Goal: Check status: Check status

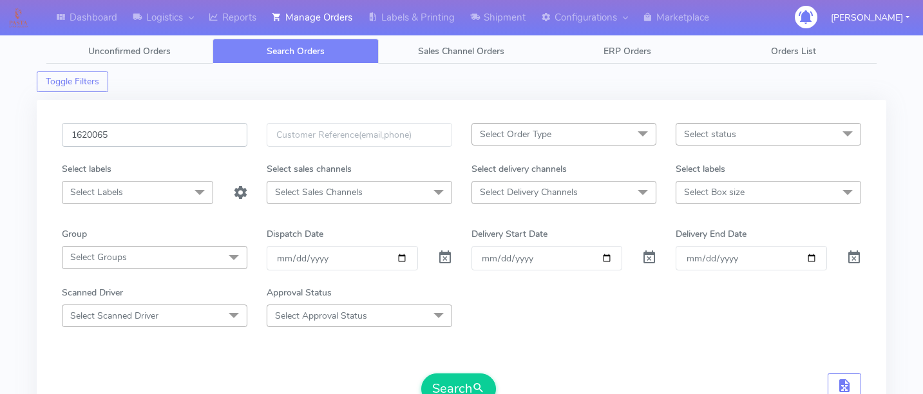
click at [158, 137] on input "1620065" at bounding box center [155, 135] width 186 height 24
paste input "1618751"
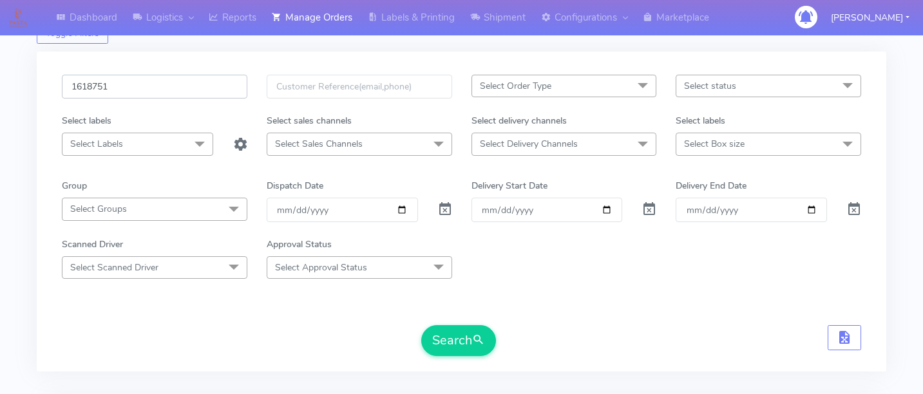
scroll to position [51, 0]
type input "1618751"
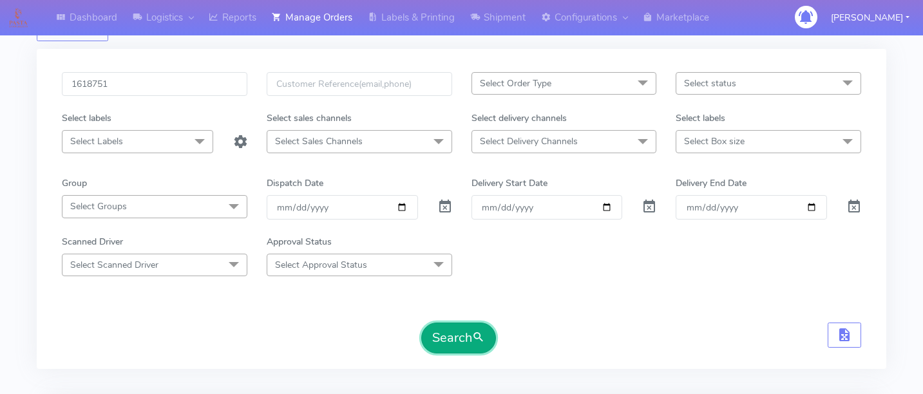
click at [458, 336] on button "Search" at bounding box center [458, 338] width 75 height 31
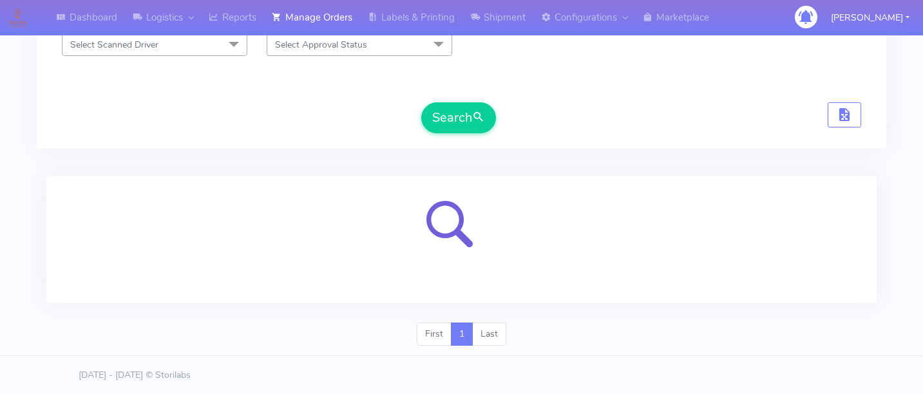
scroll to position [0, 0]
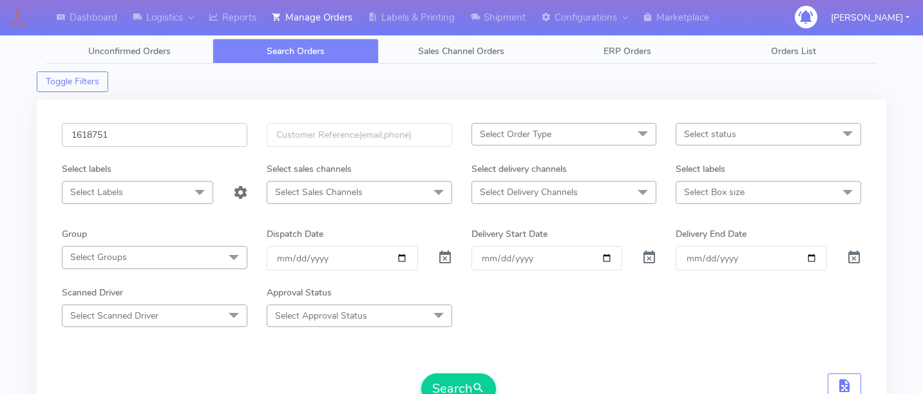
click at [222, 135] on input "1618751" at bounding box center [155, 135] width 186 height 24
paste input "1618866"
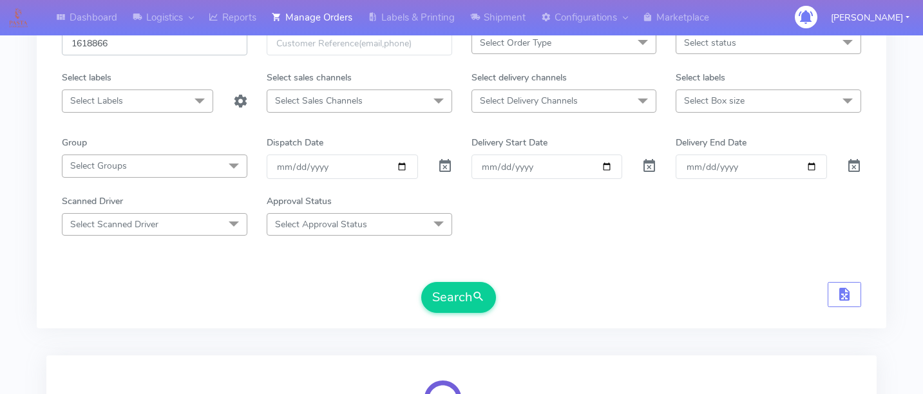
scroll to position [99, 0]
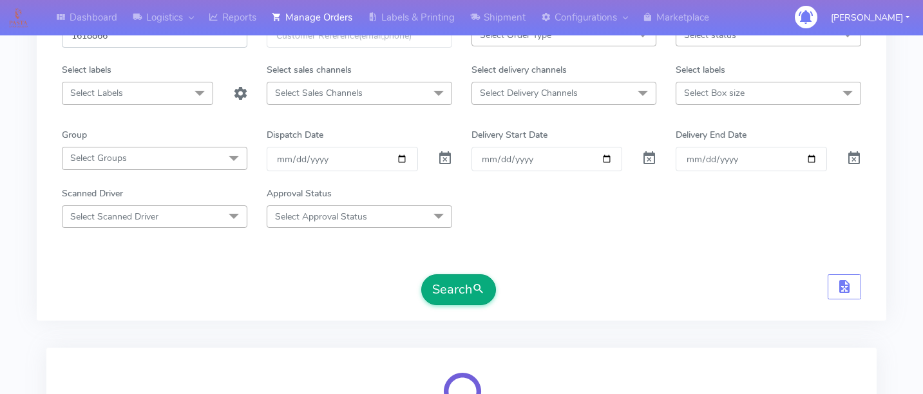
type input "1618866"
click at [458, 290] on button "Search" at bounding box center [458, 289] width 75 height 31
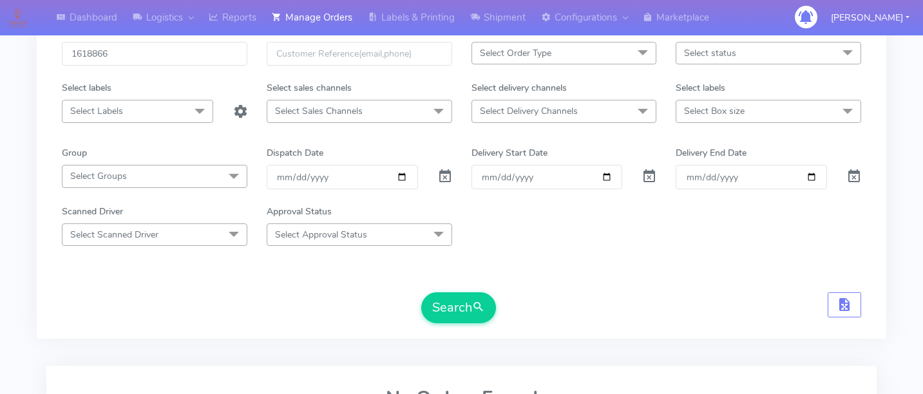
scroll to position [55, 0]
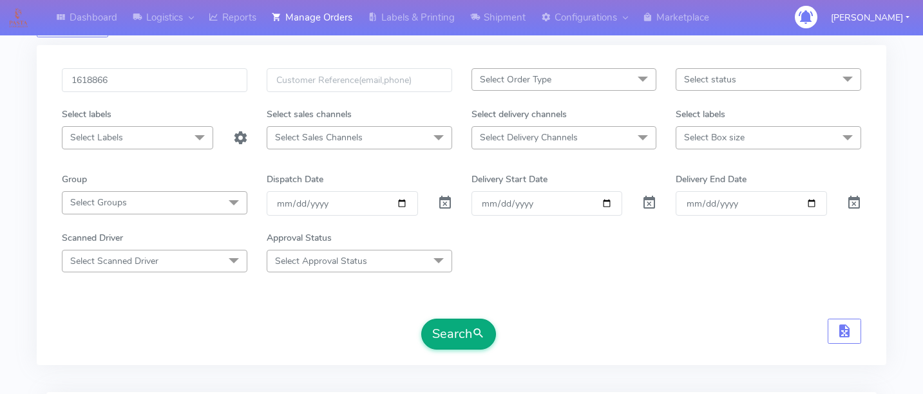
click at [452, 320] on button "Search" at bounding box center [458, 334] width 75 height 31
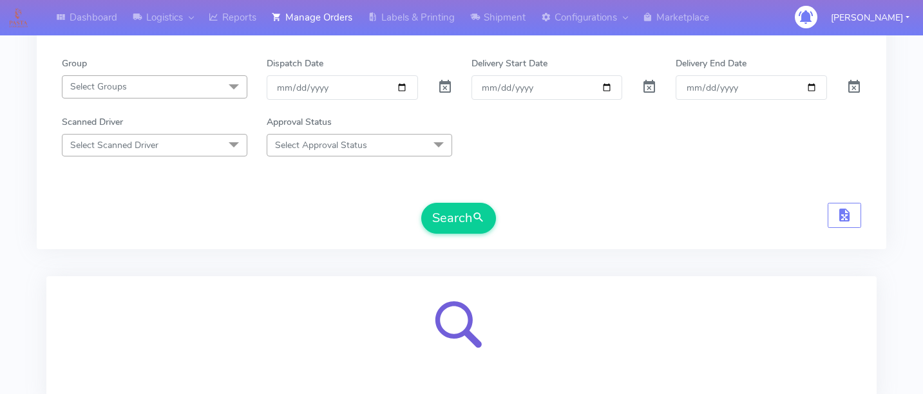
scroll to position [0, 0]
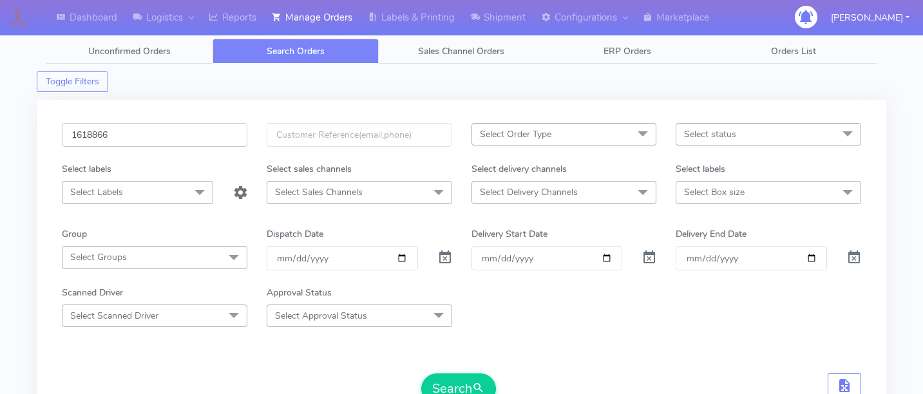
click at [178, 135] on input "1618866" at bounding box center [155, 135] width 186 height 24
paste input "1617097"
type input "1617097"
click at [450, 374] on button "Search" at bounding box center [458, 389] width 75 height 31
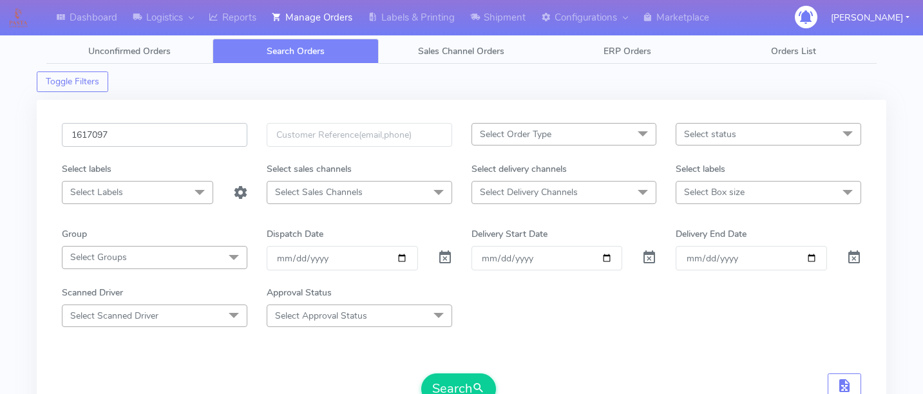
click at [193, 128] on input "1617097" at bounding box center [155, 135] width 186 height 24
paste input "1621169"
type input "1621169"
click at [450, 377] on button "Search" at bounding box center [458, 389] width 75 height 31
click at [159, 132] on input "1621169" at bounding box center [155, 135] width 186 height 24
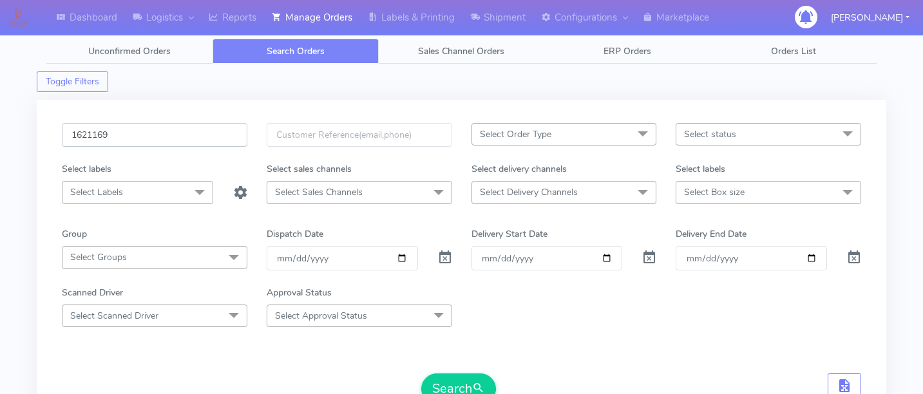
click at [159, 132] on input "1621169" at bounding box center [155, 135] width 186 height 24
paste input "1619864"
type input "1619864"
click at [457, 379] on button "Search" at bounding box center [458, 389] width 75 height 31
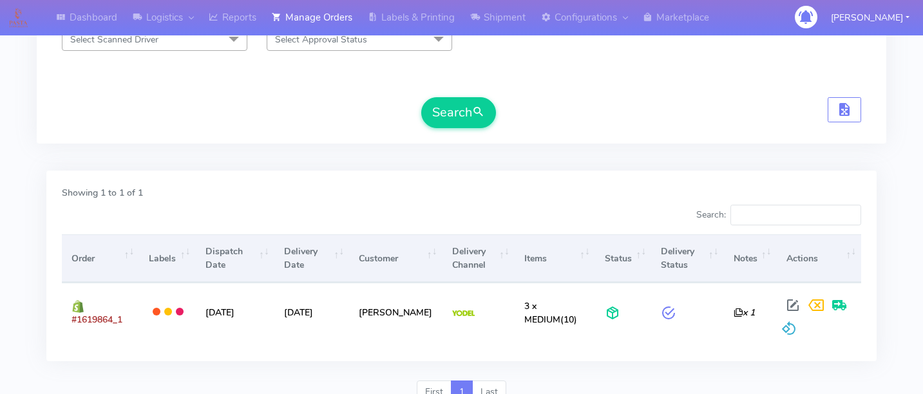
scroll to position [303, 0]
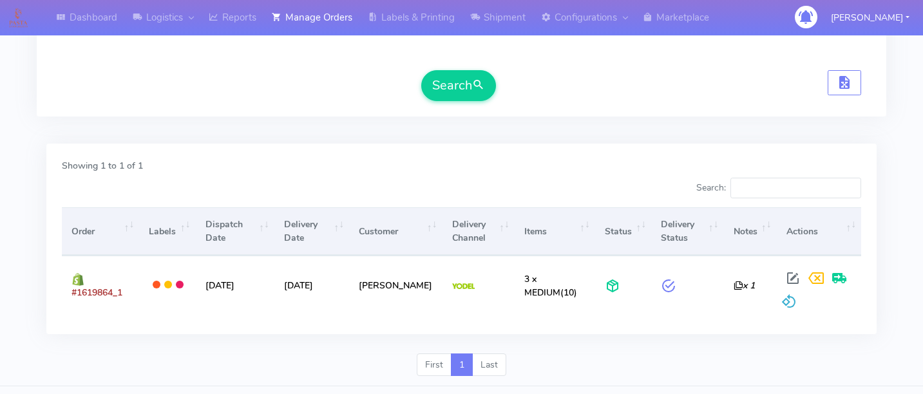
click at [249, 153] on div "Showing 1 to 1 of 1 Search: Order Labels Dispatch Date Delivery Date Customer D…" at bounding box center [461, 239] width 830 height 191
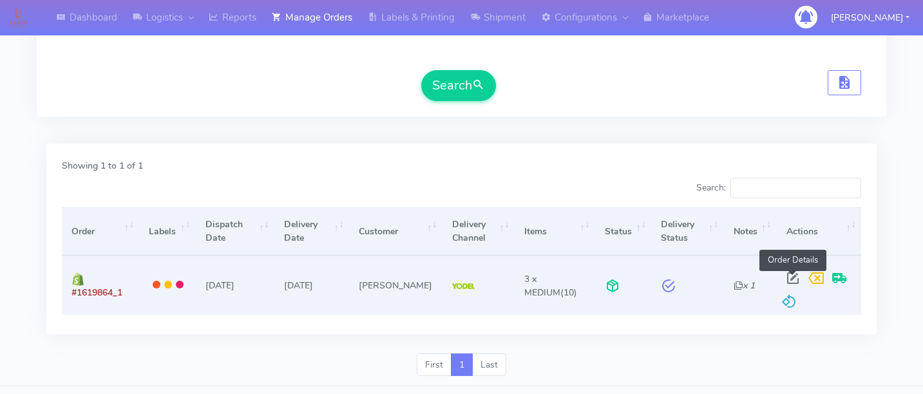
click at [790, 275] on span at bounding box center [792, 281] width 23 height 12
select select "5"
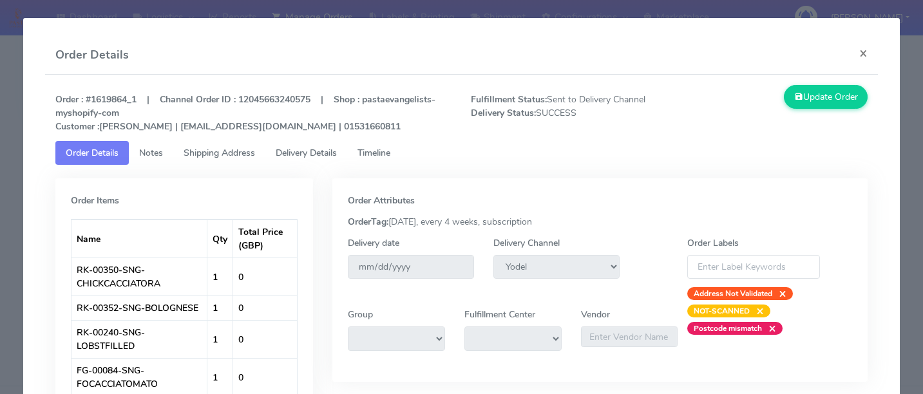
click at [321, 152] on span "Delivery Details" at bounding box center [306, 153] width 61 height 12
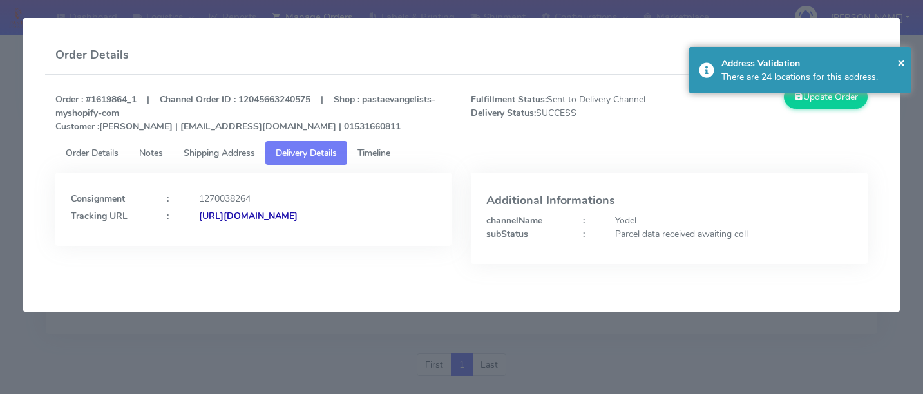
click at [379, 153] on span "Timeline" at bounding box center [373, 153] width 33 height 12
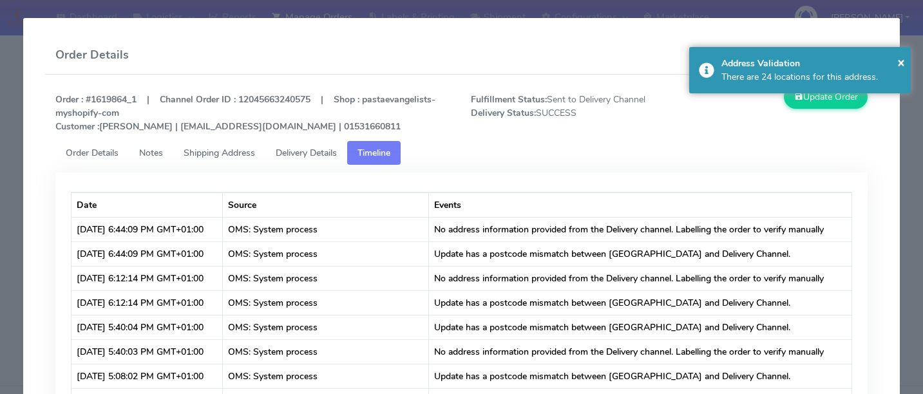
click at [301, 153] on span "Delivery Details" at bounding box center [306, 153] width 61 height 12
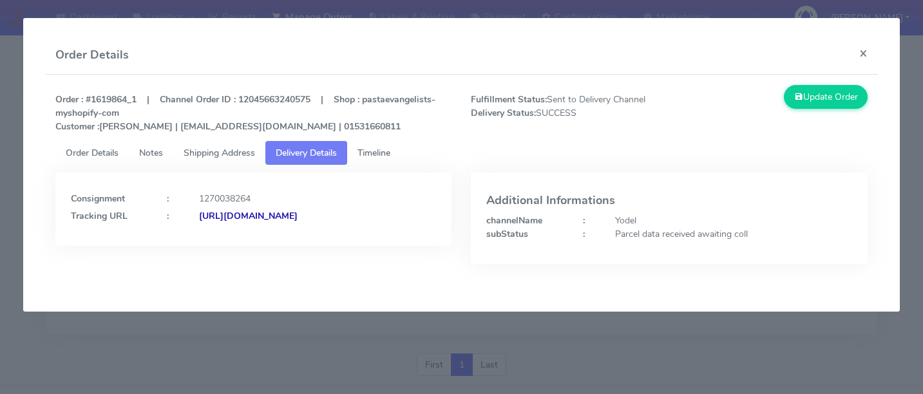
click at [385, 148] on span "Timeline" at bounding box center [373, 153] width 33 height 12
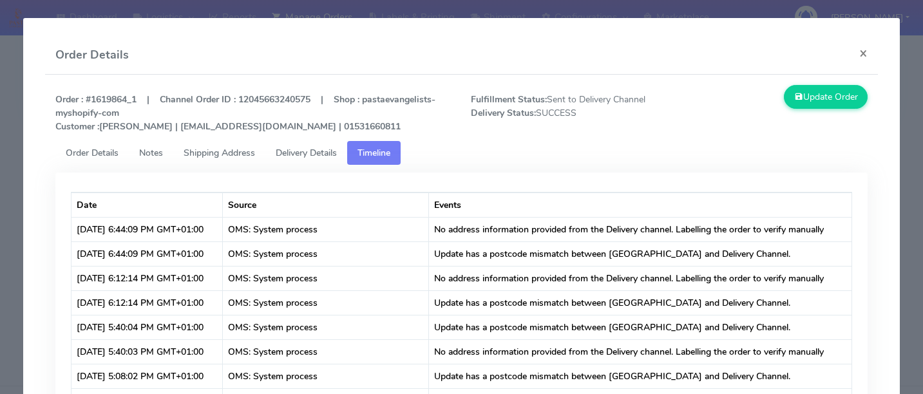
click at [347, 153] on link "Delivery Details" at bounding box center [306, 153] width 82 height 24
